Goal: Task Accomplishment & Management: Manage account settings

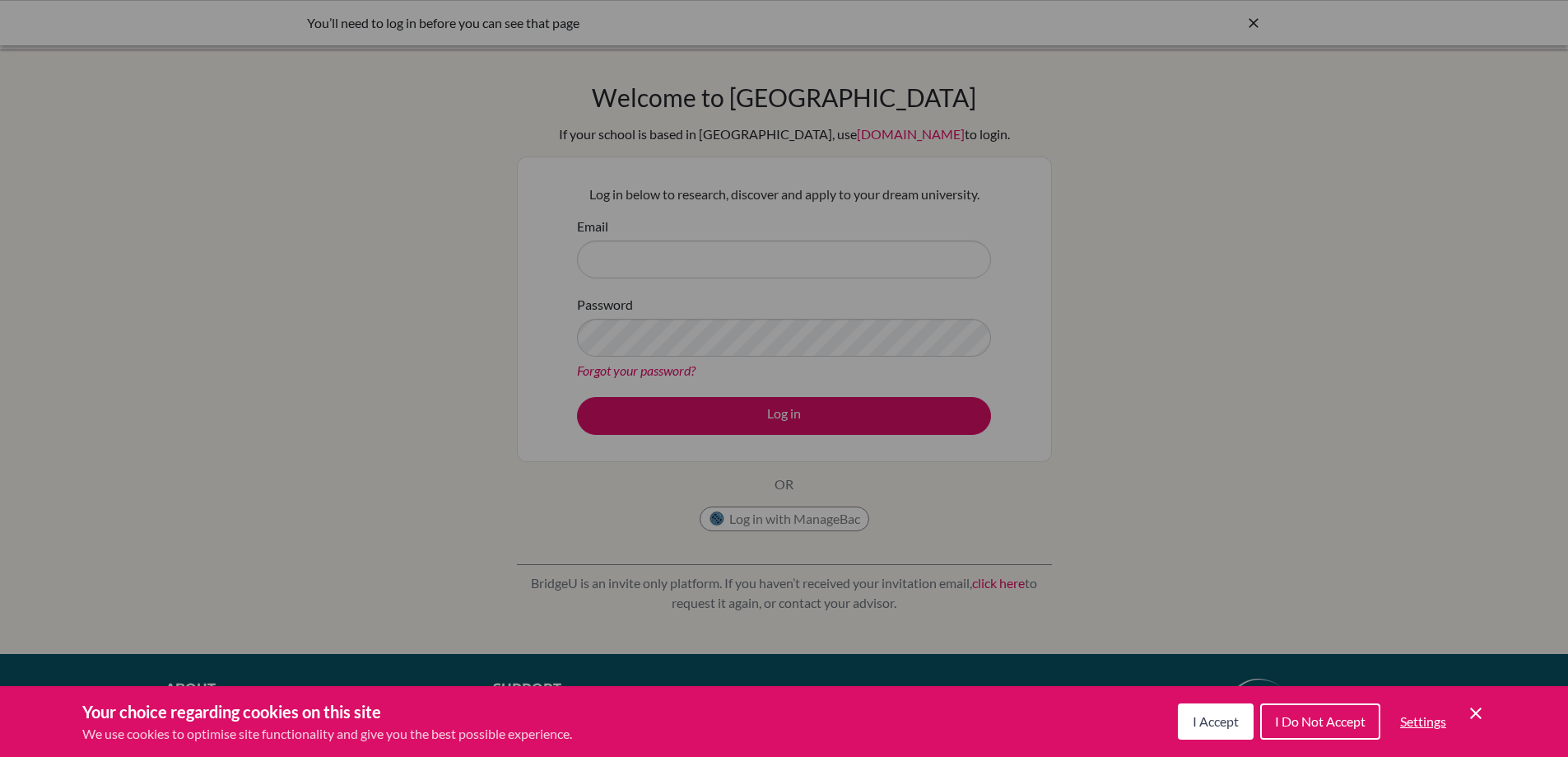
click at [1192, 715] on span "I Accept" at bounding box center [1215, 720] width 46 height 16
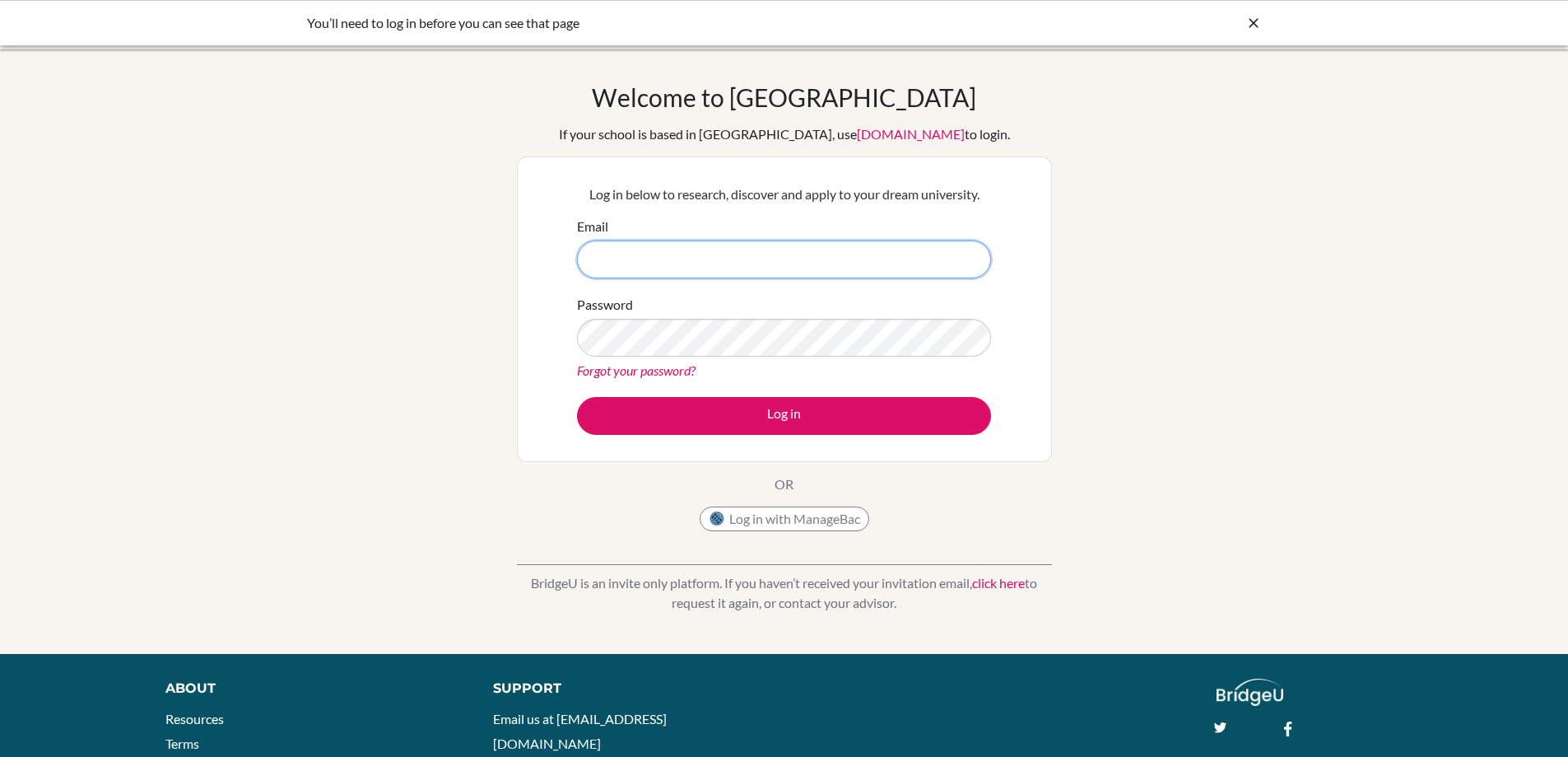
click at [660, 264] on input "Email" at bounding box center [784, 259] width 414 height 38
type input "[EMAIL_ADDRESS][DOMAIN_NAME]"
click at [577, 396] on button "Log in" at bounding box center [784, 415] width 414 height 38
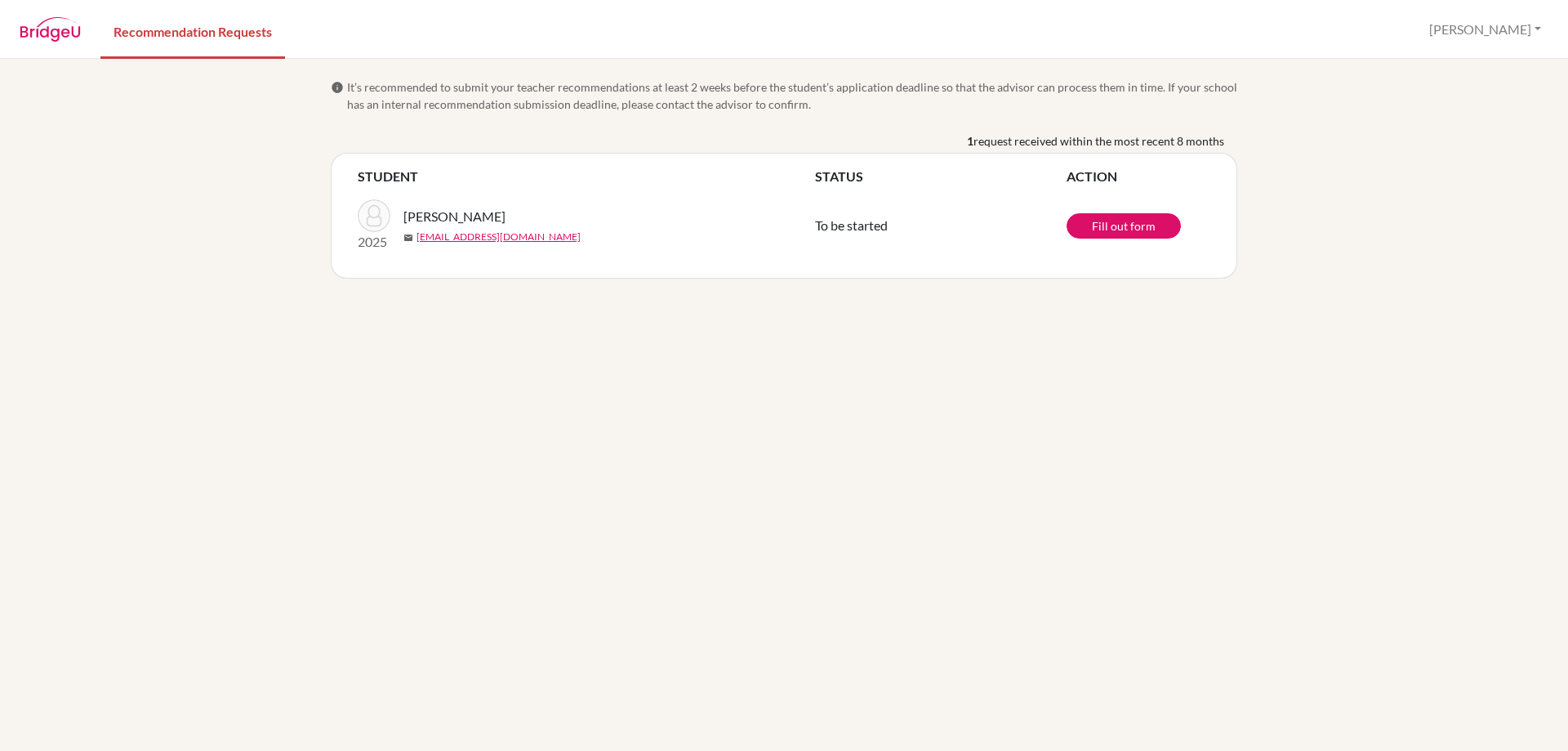
click at [1204, 140] on span "request received within the most recent 8 months" at bounding box center [1098, 141] width 250 height 17
drag, startPoint x: 1411, startPoint y: 134, endPoint x: 1472, endPoint y: 101, distance: 69.4
click at [1413, 132] on div "info It’s recommended to submit your teacher recommendations at least 2 weeks b…" at bounding box center [784, 404] width 1568 height 692
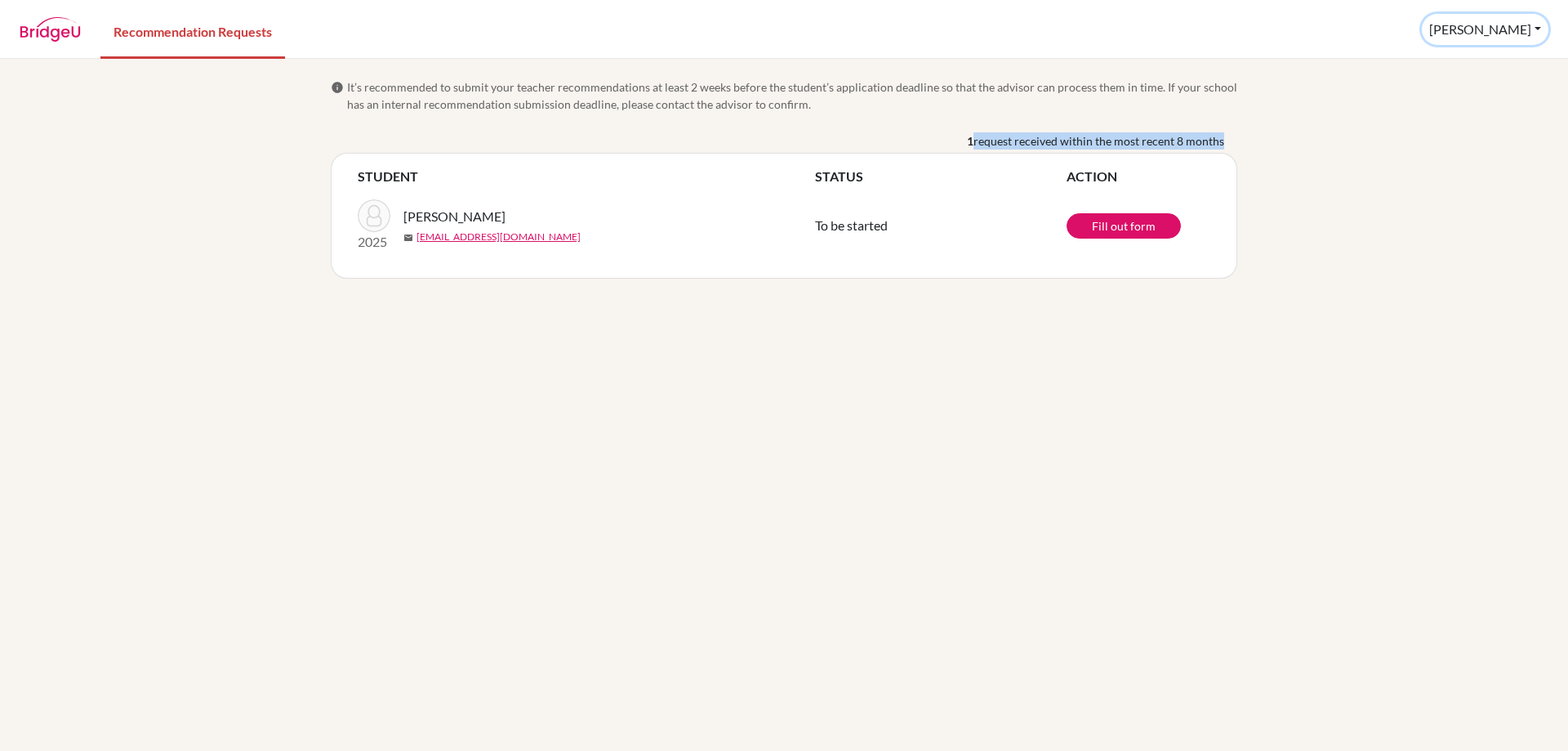
click at [1505, 18] on button "[PERSON_NAME]" at bounding box center [1485, 29] width 127 height 31
click at [1500, 20] on button "[PERSON_NAME]" at bounding box center [1485, 29] width 127 height 31
click at [45, 19] on img at bounding box center [50, 29] width 62 height 24
click at [45, 34] on img at bounding box center [50, 29] width 62 height 24
click at [45, 35] on img at bounding box center [50, 29] width 62 height 24
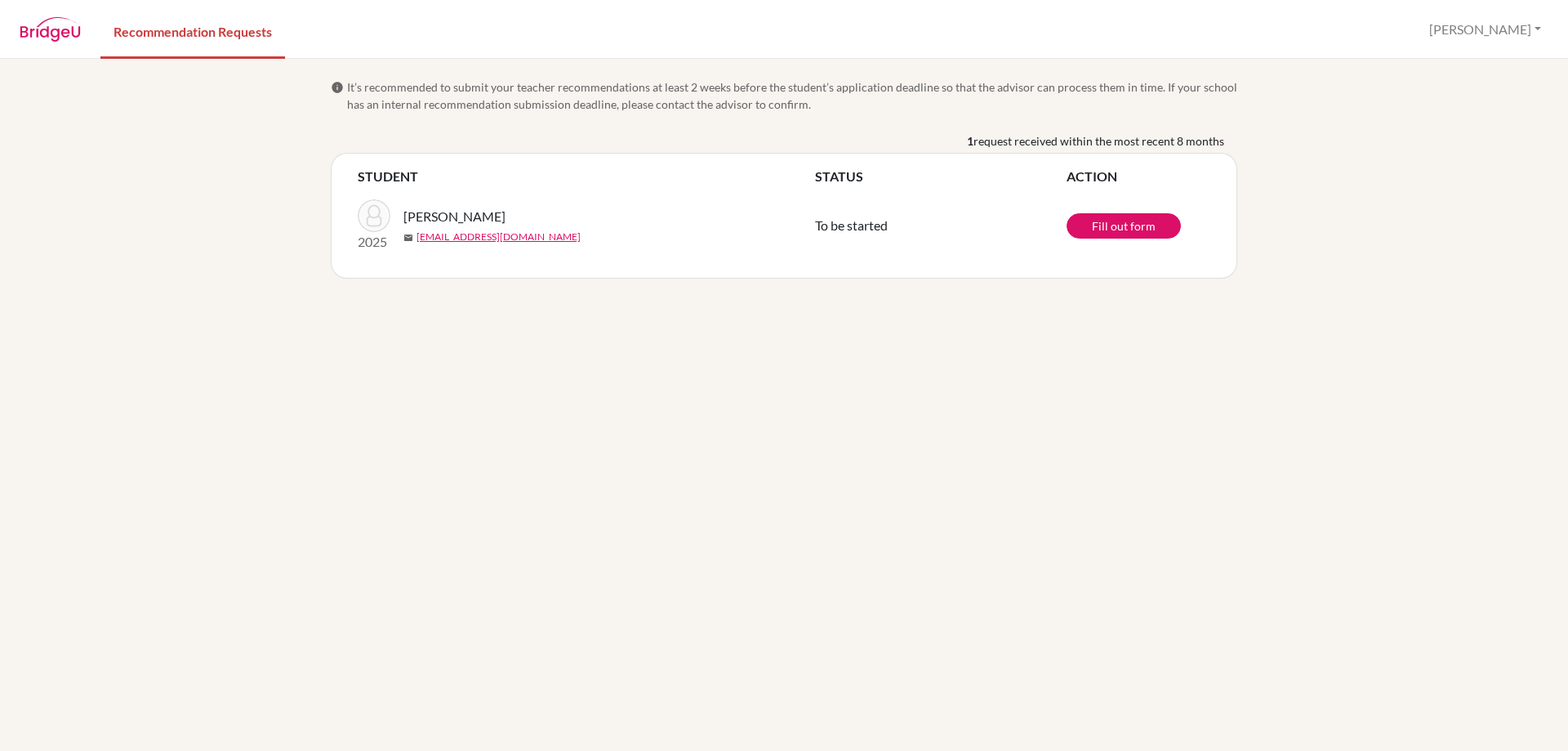
click at [1475, 111] on div "info It’s recommended to submit your teacher recommendations at least 2 weeks b…" at bounding box center [784, 404] width 1568 height 692
click at [1504, 34] on button "[PERSON_NAME]" at bounding box center [1485, 29] width 127 height 31
click at [1470, 56] on link "Profile" at bounding box center [1457, 67] width 129 height 26
